Goal: Information Seeking & Learning: Learn about a topic

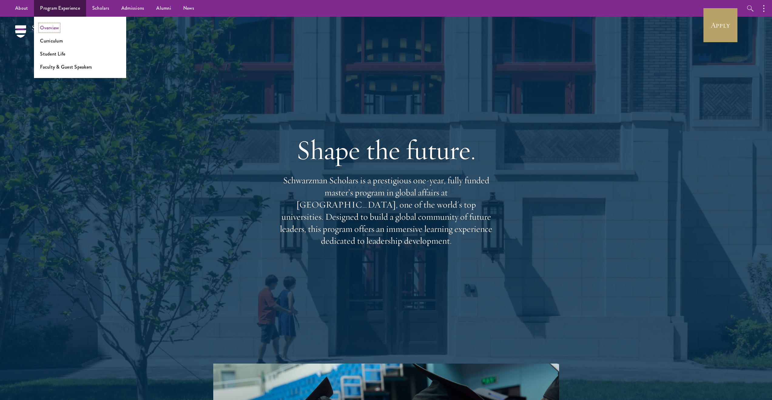
click at [54, 24] on link "Overview" at bounding box center [49, 27] width 19 height 7
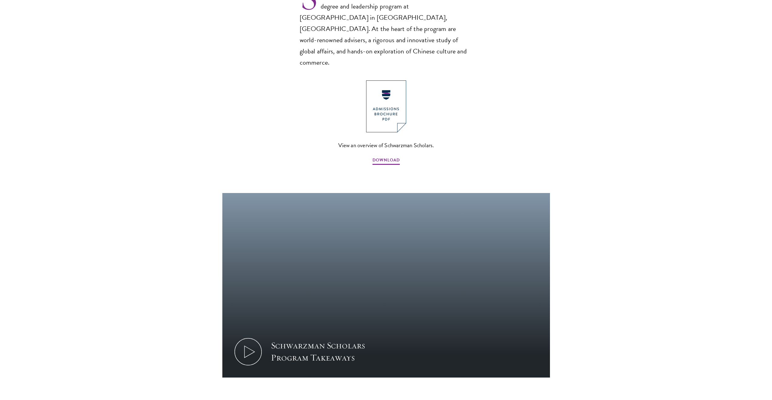
scroll to position [572, 0]
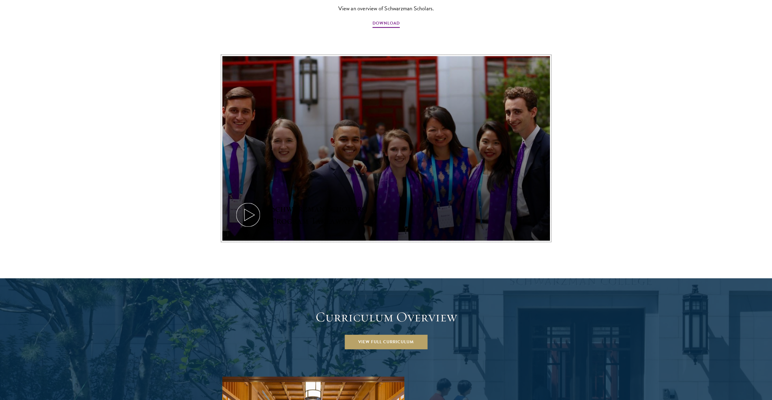
drag, startPoint x: 373, startPoint y: 107, endPoint x: 249, endPoint y: 107, distance: 124.4
click at [249, 107] on button "Schwarzman Scholars Program Takeaways" at bounding box center [386, 148] width 328 height 184
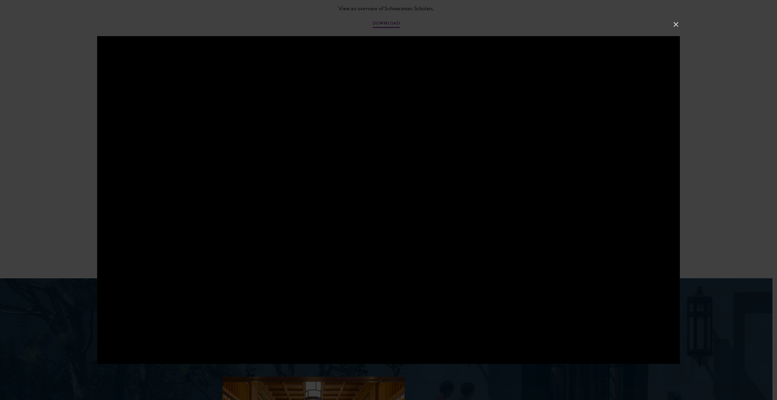
click at [671, 25] on div at bounding box center [388, 200] width 777 height 400
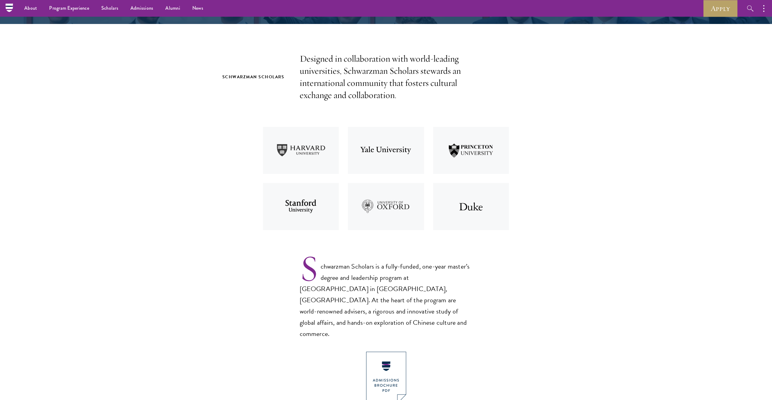
scroll to position [0, 0]
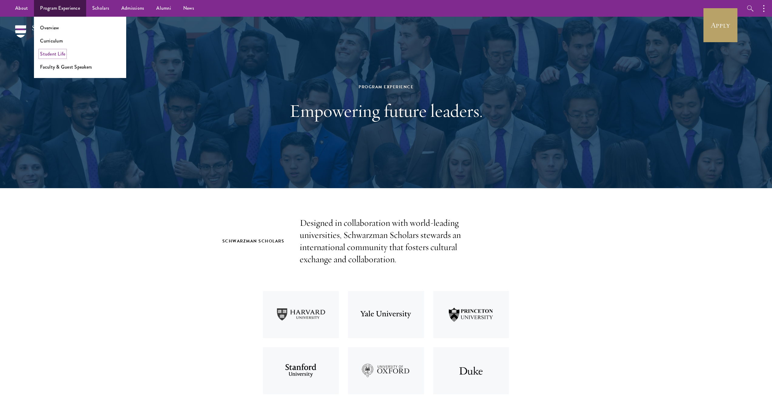
click at [58, 54] on link "Student Life" at bounding box center [52, 53] width 25 height 7
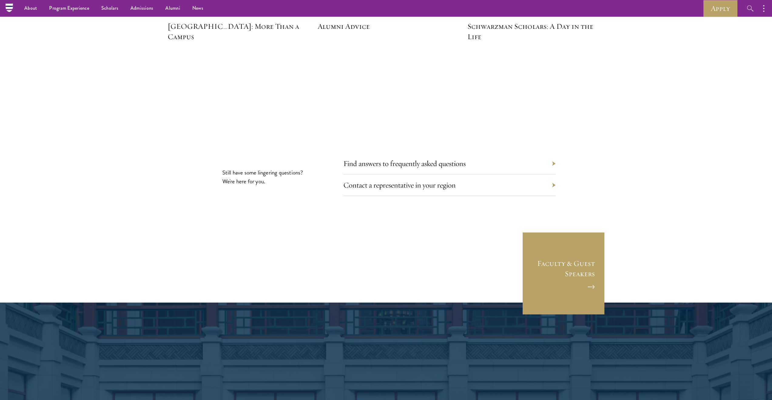
scroll to position [1758, 0]
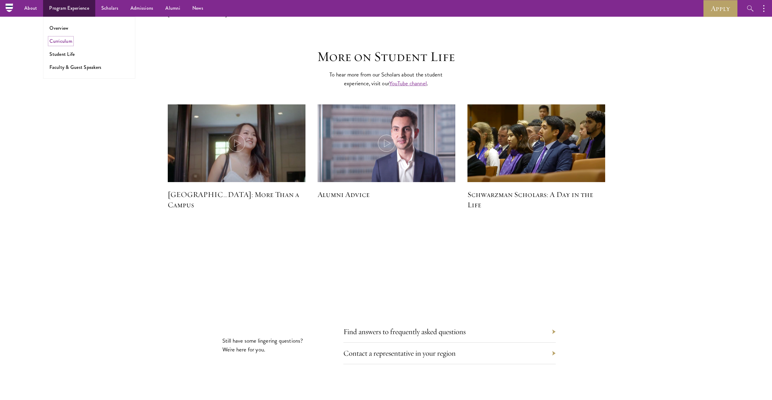
click at [63, 40] on link "Curriculum" at bounding box center [60, 41] width 23 height 7
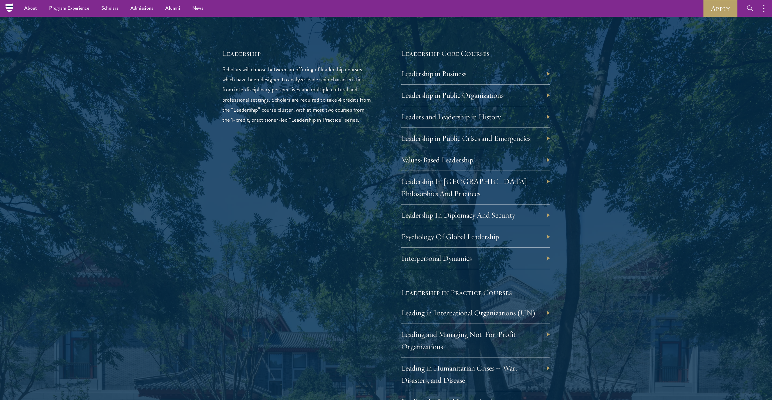
scroll to position [827, 0]
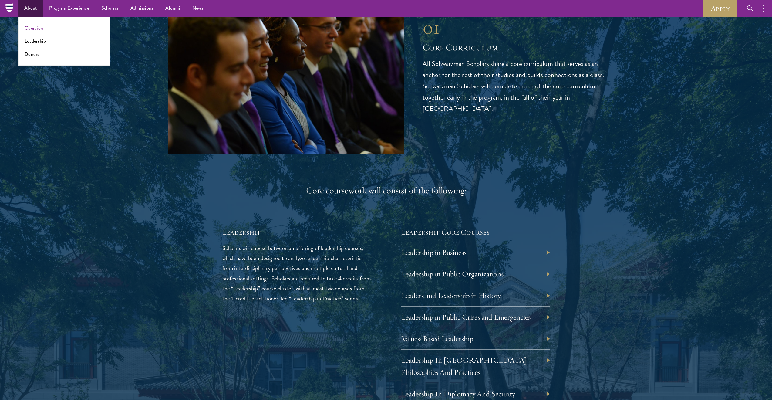
click at [35, 31] on link "Overview" at bounding box center [34, 28] width 19 height 7
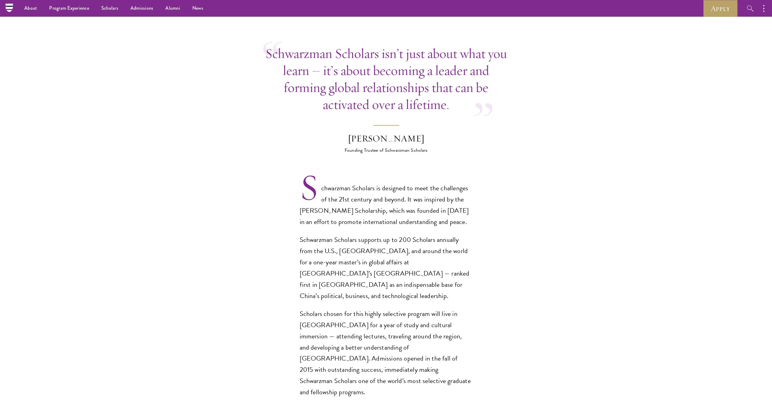
scroll to position [224, 0]
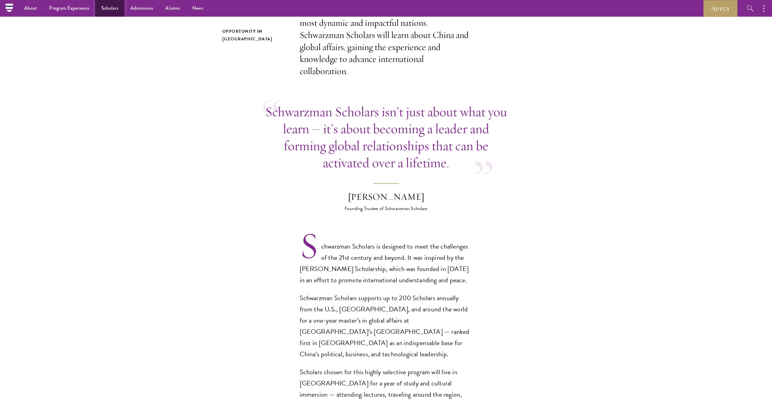
click at [107, 9] on link "Scholars" at bounding box center [109, 8] width 29 height 17
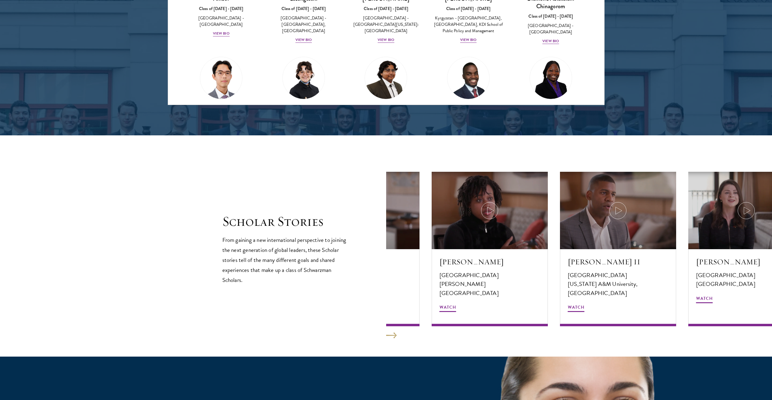
scroll to position [1011, 0]
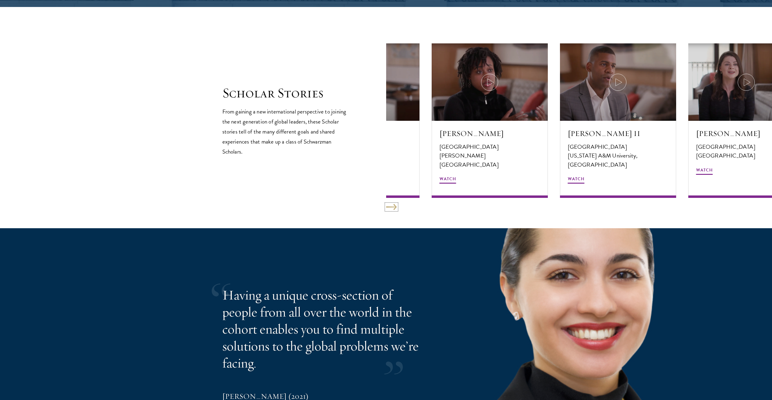
click at [395, 208] on button at bounding box center [391, 207] width 11 height 6
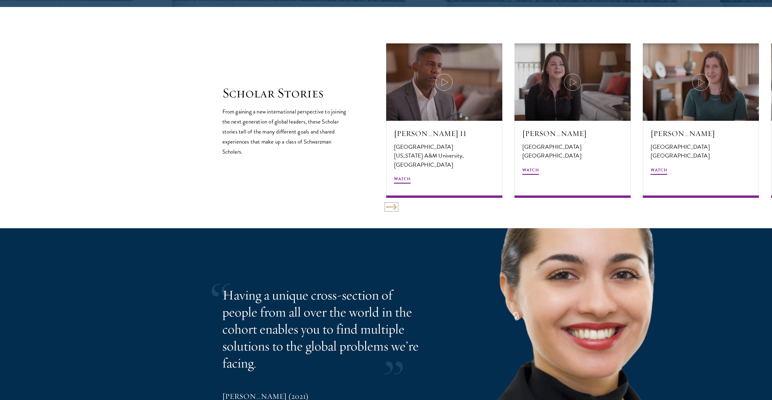
click at [391, 208] on button at bounding box center [391, 207] width 11 height 6
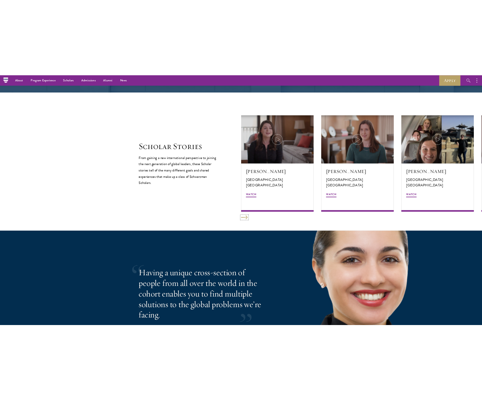
scroll to position [965, 0]
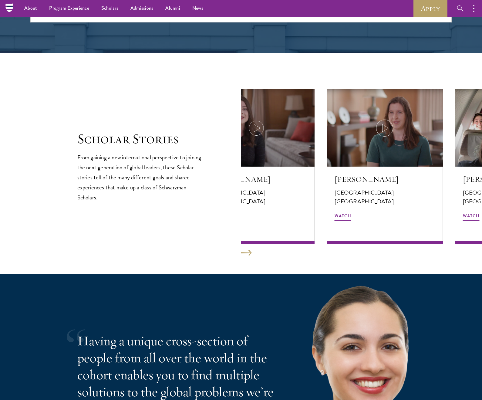
drag, startPoint x: 346, startPoint y: 162, endPoint x: 259, endPoint y: 167, distance: 86.6
click at [259, 167] on button "[PERSON_NAME] [GEOGRAPHIC_DATA] [GEOGRAPHIC_DATA] [GEOGRAPHIC_DATA] Watch" at bounding box center [256, 166] width 116 height 154
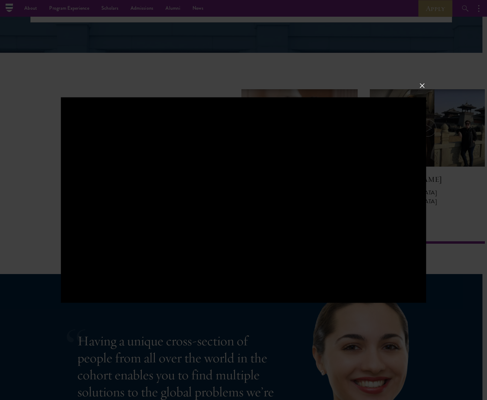
click at [421, 85] on button at bounding box center [422, 86] width 8 height 8
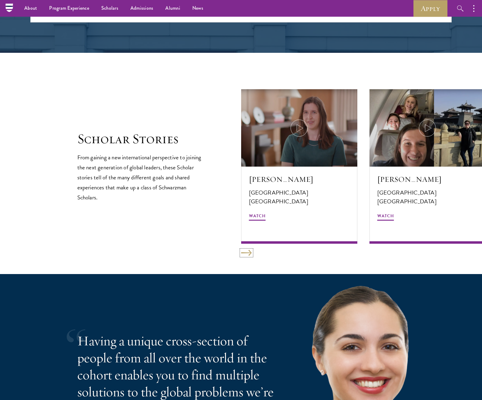
click at [250, 252] on button at bounding box center [246, 253] width 11 height 6
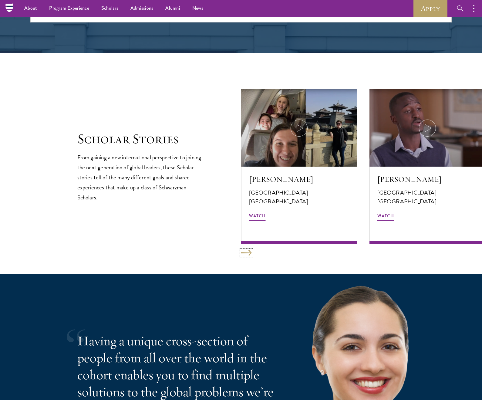
click at [250, 252] on button at bounding box center [246, 253] width 11 height 6
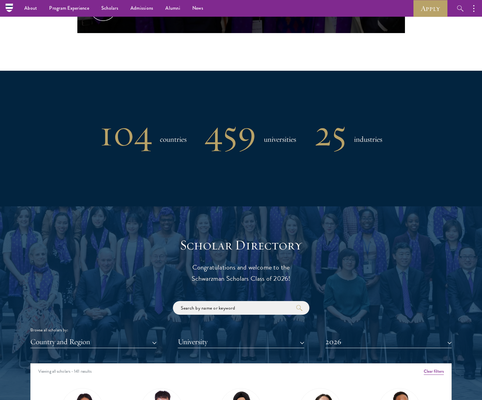
scroll to position [0, 0]
